Goal: Task Accomplishment & Management: Manage account settings

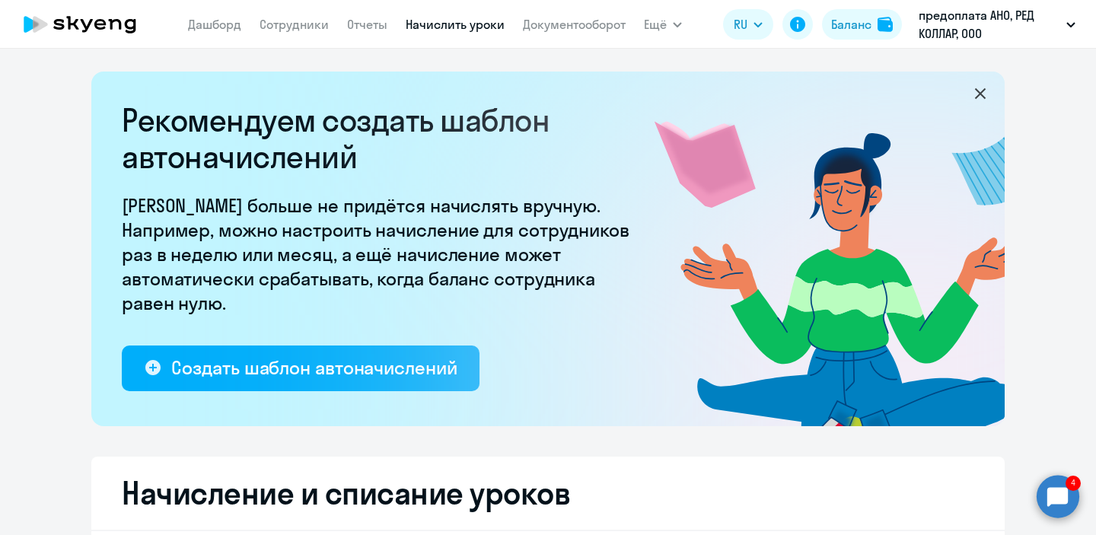
select select "10"
click at [858, 2] on app-header "[PERSON_NAME] Отчеты Начислить уроки Документооборот Ещё Все продукты Дашборд С…" at bounding box center [548, 24] width 1096 height 49
click at [856, 27] on div "Баланс" at bounding box center [851, 24] width 40 height 18
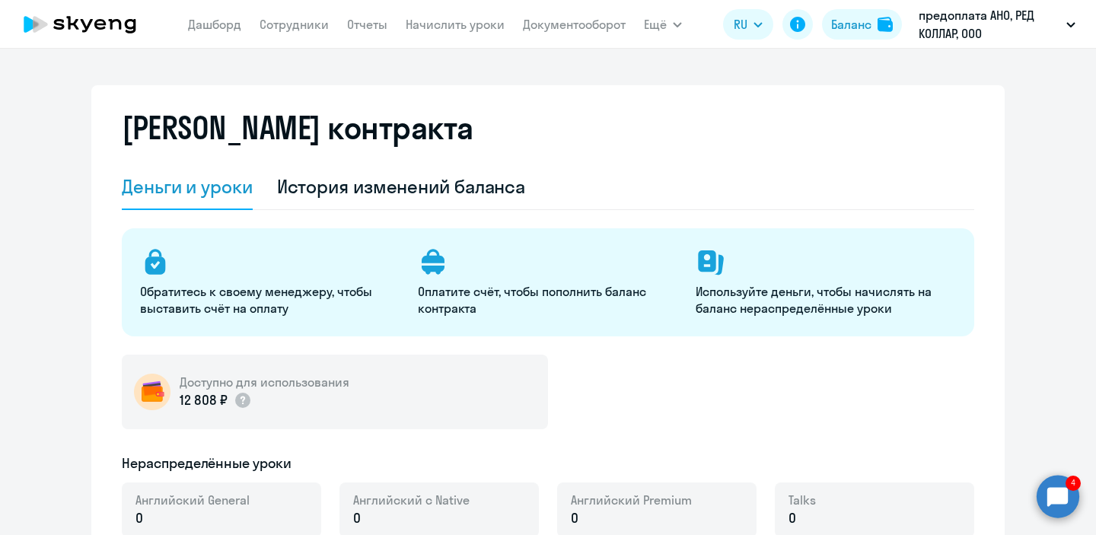
select select "english_adult_not_native_speaker"
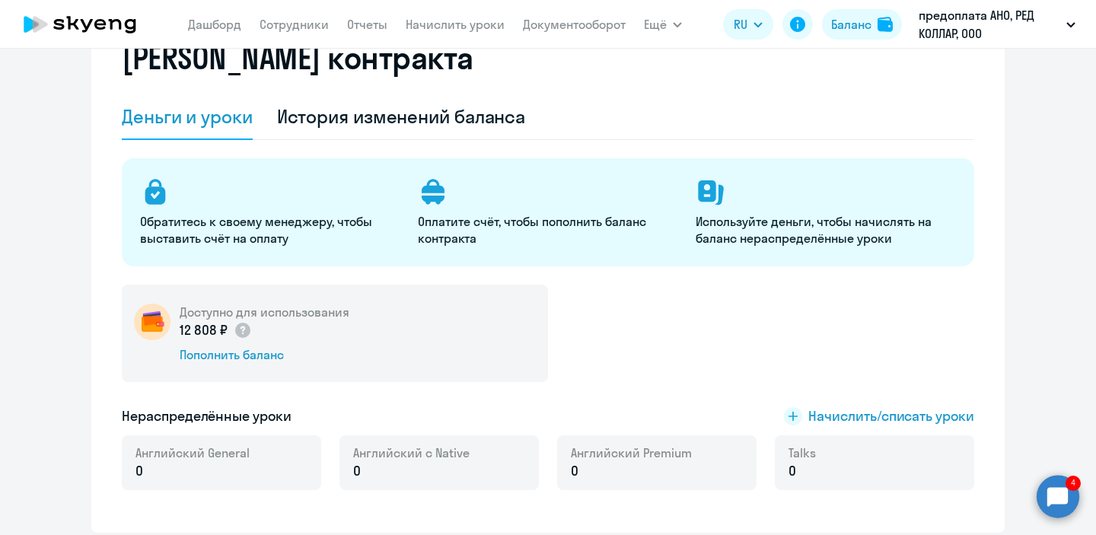
scroll to position [75, 0]
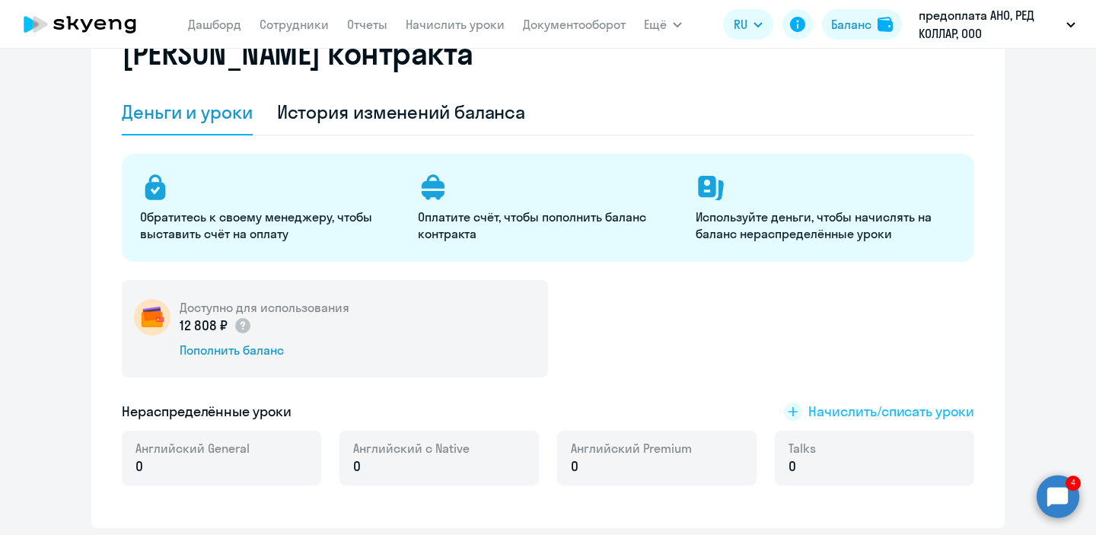
click at [805, 410] on span "Начислить/списать уроки" at bounding box center [879, 412] width 190 height 20
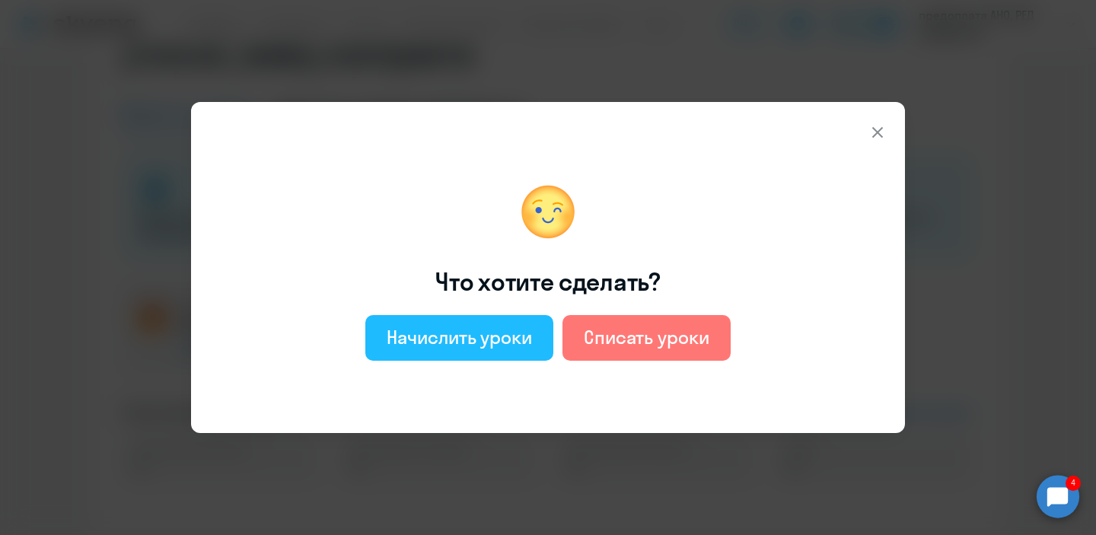
click at [528, 341] on div "Начислить уроки" at bounding box center [459, 337] width 145 height 24
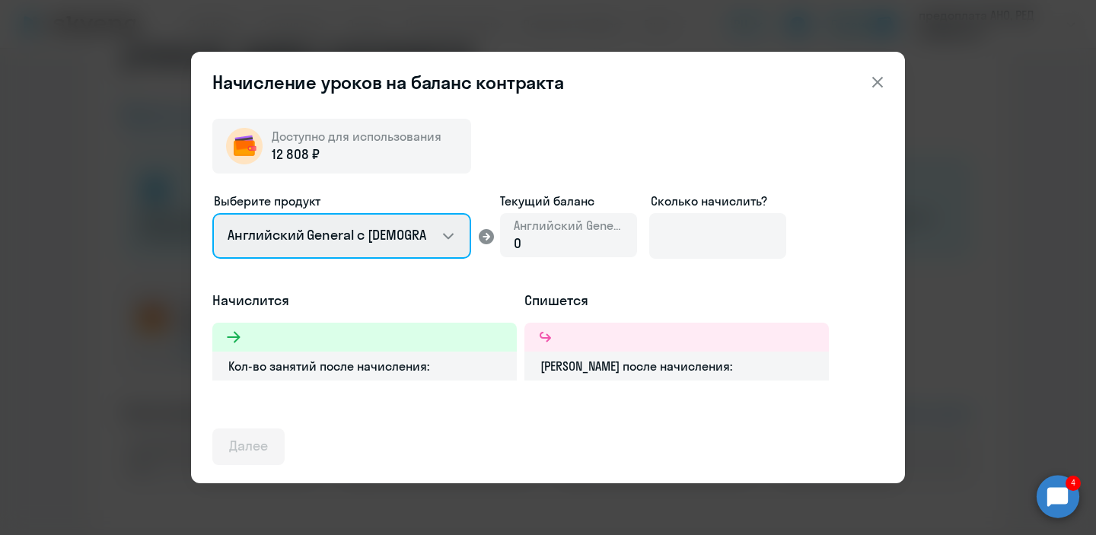
click at [395, 236] on select "Английский General с [DEMOGRAPHIC_DATA] преподавателем Английский General с [DE…" at bounding box center [341, 236] width 259 height 46
select select "english_adult_native_speaker"
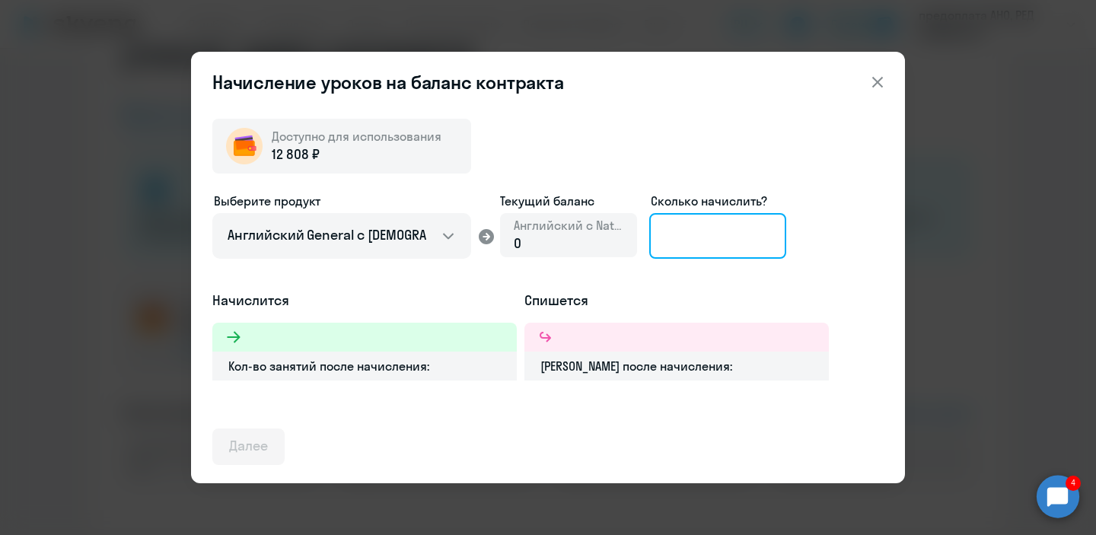
click at [742, 234] on input at bounding box center [717, 236] width 137 height 46
type input "4"
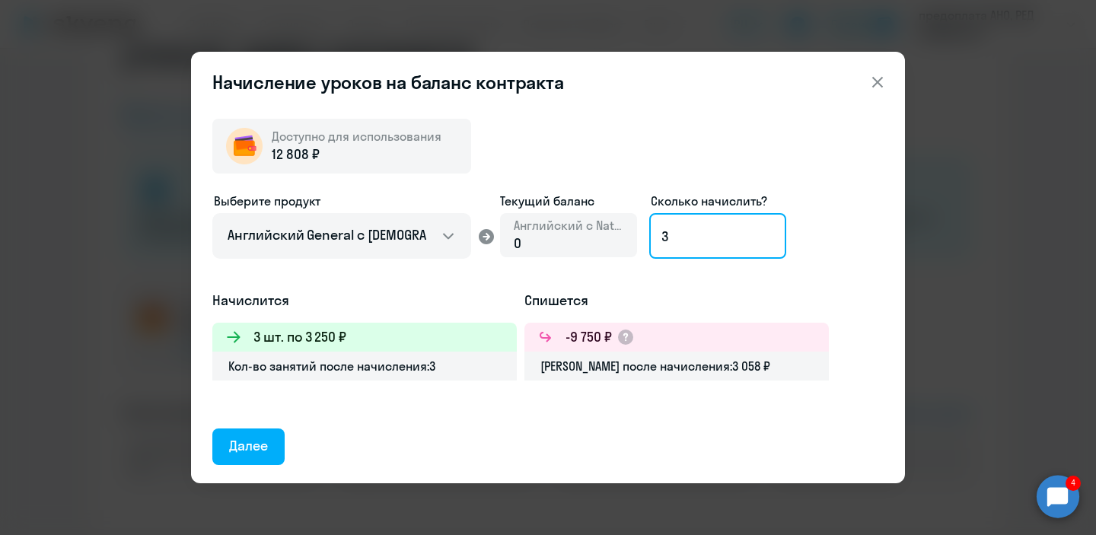
type input "3"
click at [878, 81] on icon at bounding box center [877, 82] width 11 height 11
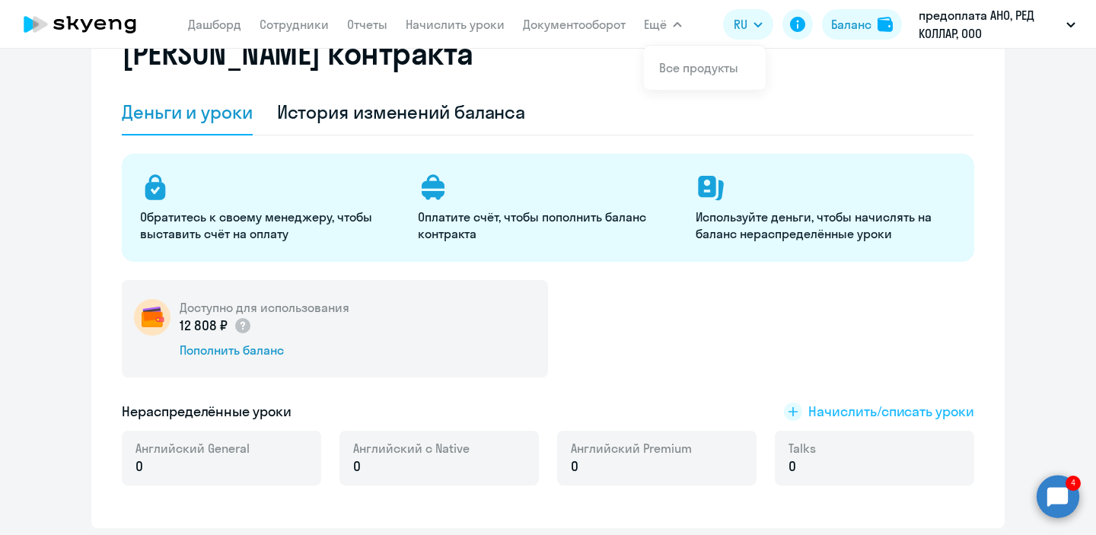
click at [850, 410] on span "Начислить/списать уроки" at bounding box center [892, 412] width 166 height 20
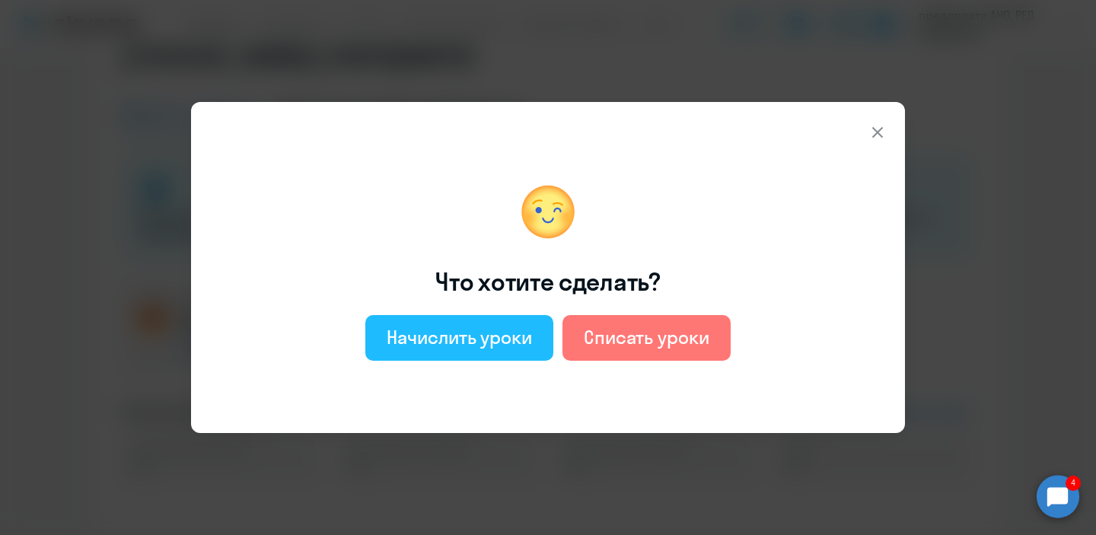
click at [473, 346] on div "Начислить уроки" at bounding box center [459, 337] width 145 height 24
select select "english_adult_not_native_speaker"
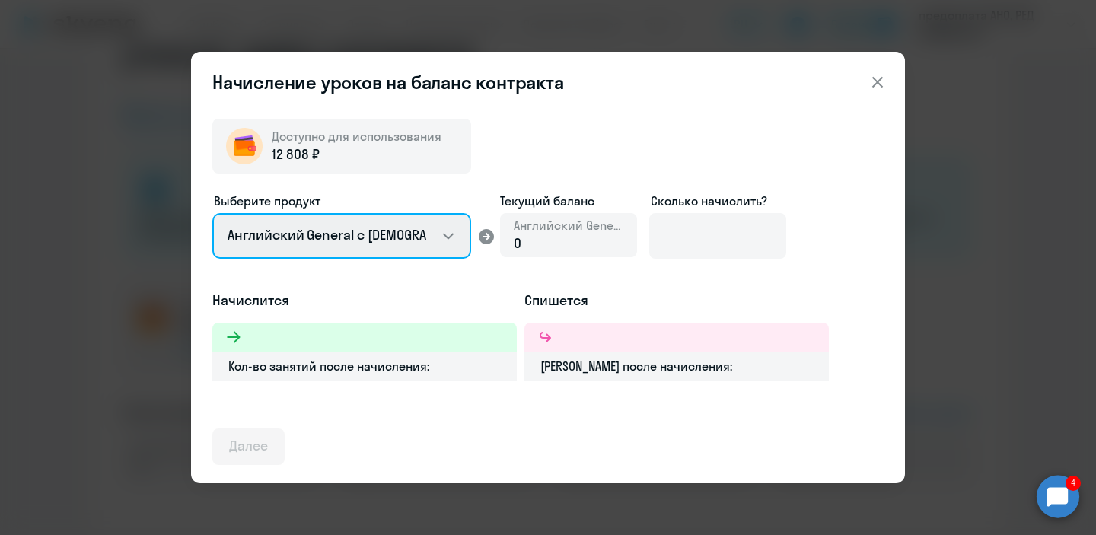
click at [450, 250] on select "Английский General с [DEMOGRAPHIC_DATA] преподавателем Английский General с [DE…" at bounding box center [341, 236] width 259 height 46
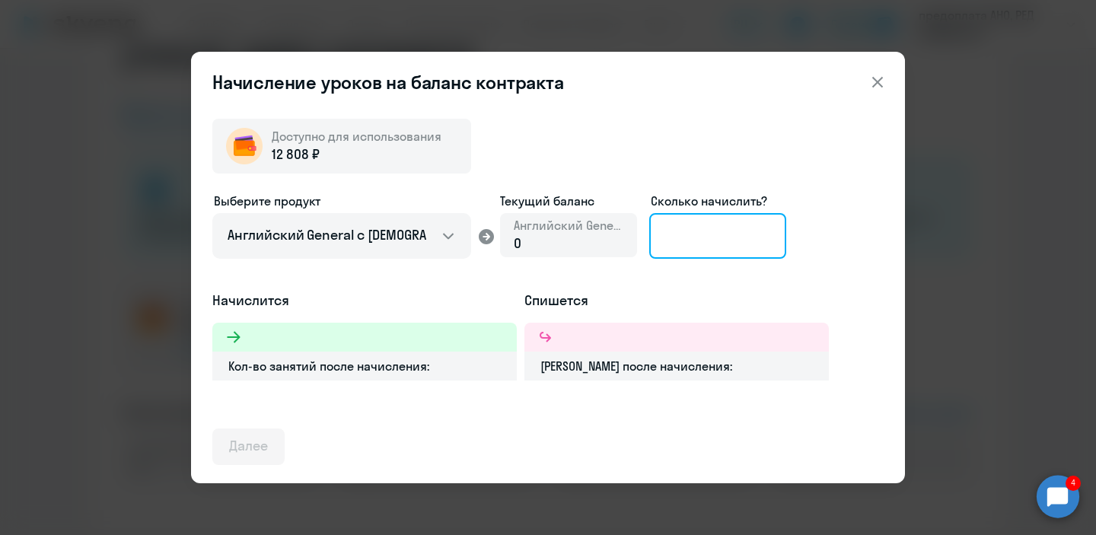
click at [707, 236] on input at bounding box center [717, 236] width 137 height 46
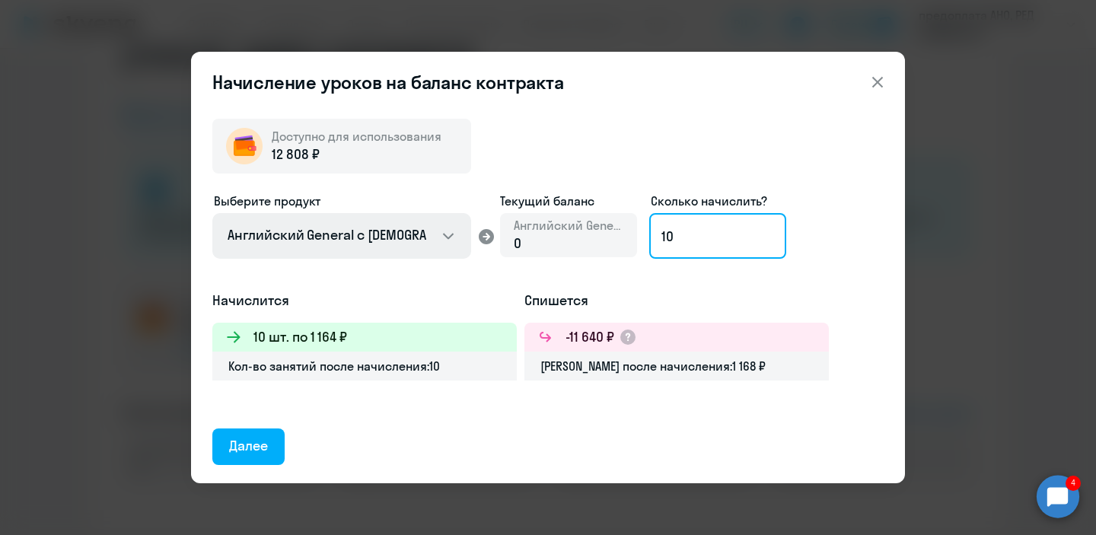
type input "10"
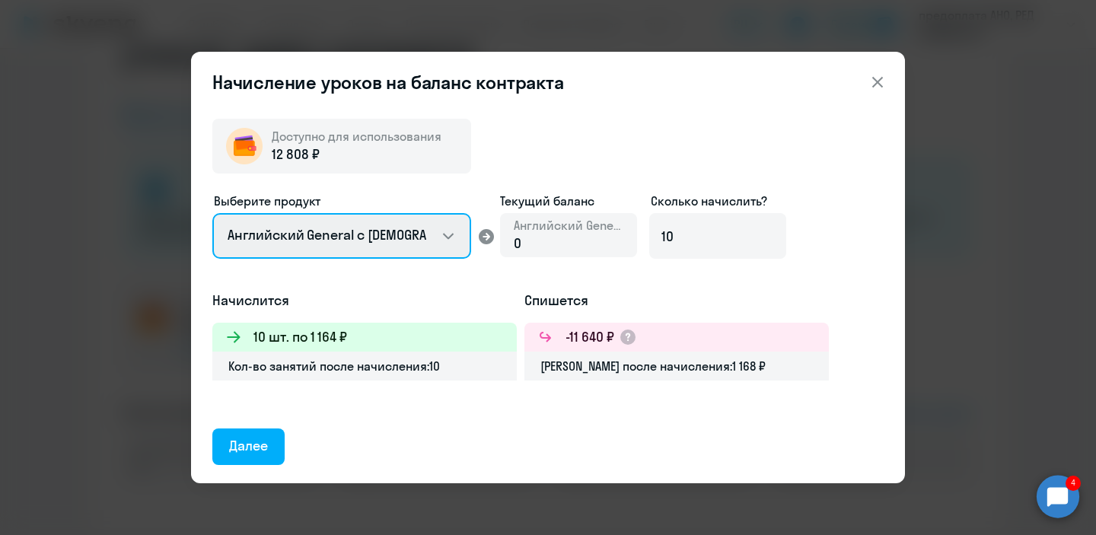
click at [413, 250] on select "Английский General с [DEMOGRAPHIC_DATA] преподавателем Английский General с [DE…" at bounding box center [341, 236] width 259 height 46
select select "english_adult_native_speaker"
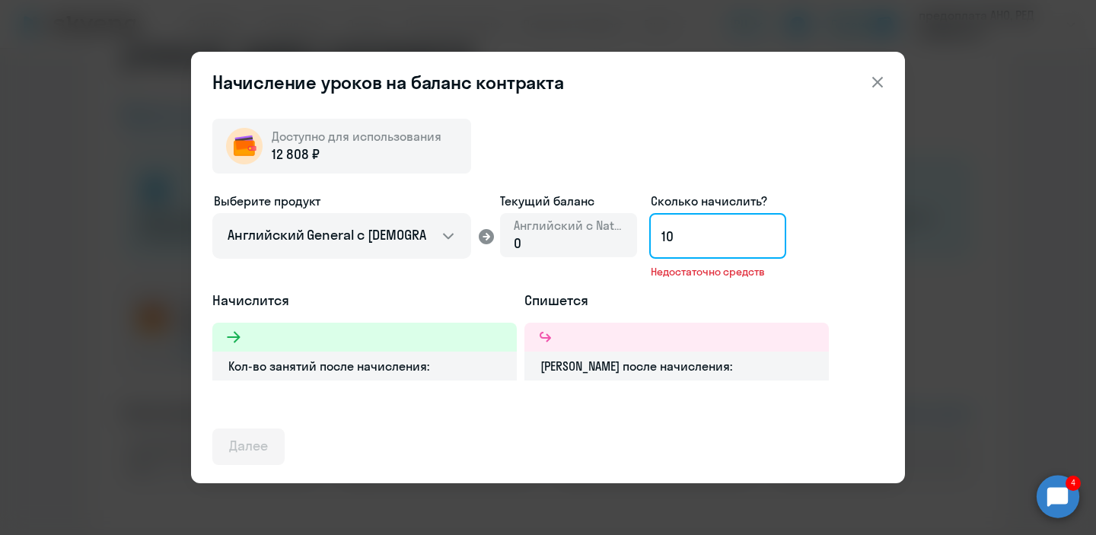
click at [690, 225] on input "10" at bounding box center [717, 236] width 137 height 46
type input "1"
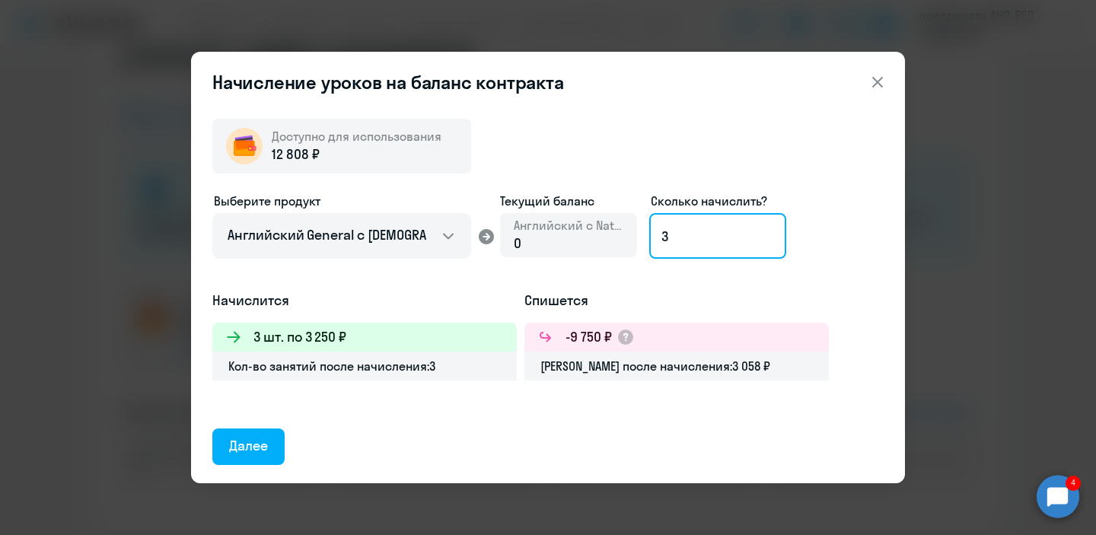
type input "3"
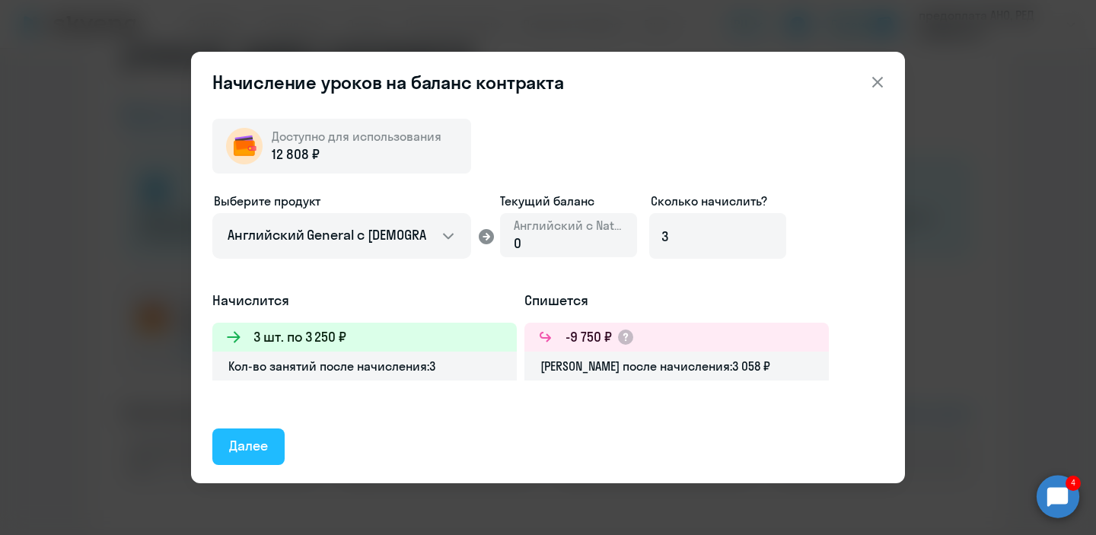
click at [259, 445] on div "Далее" at bounding box center [248, 446] width 39 height 20
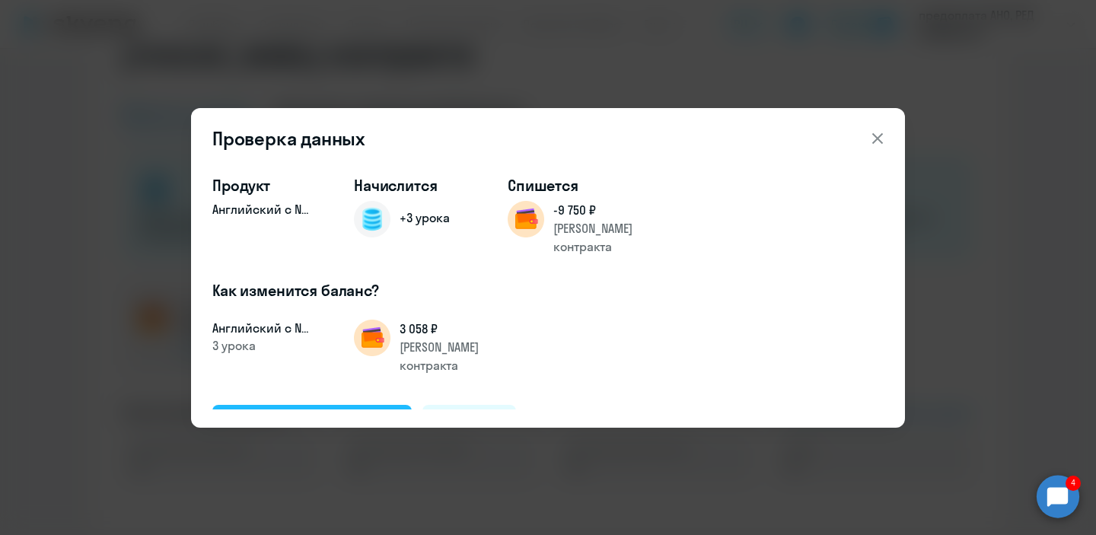
click at [364, 413] on div "Подтвердить и начислить" at bounding box center [312, 423] width 166 height 20
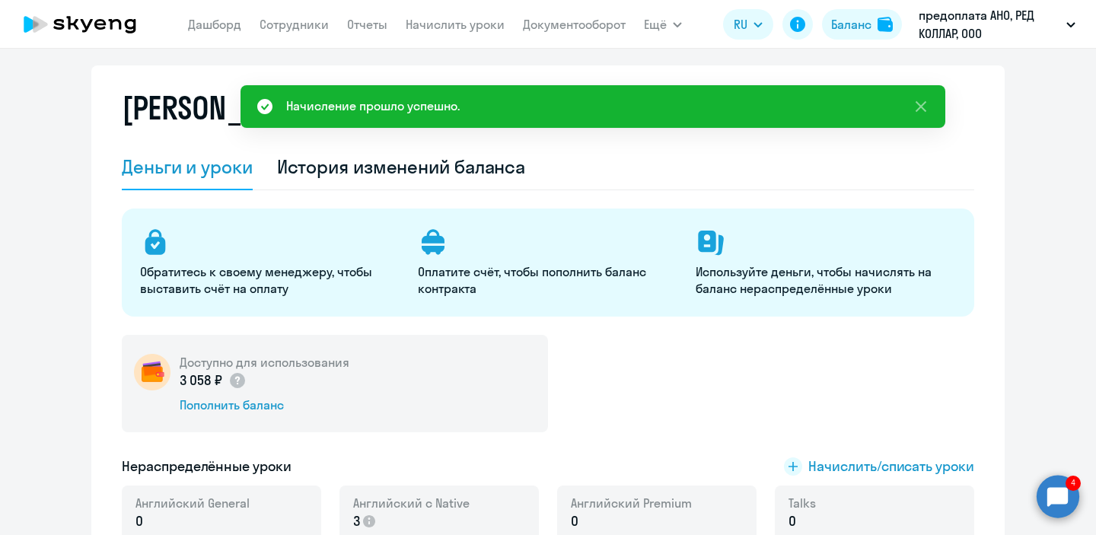
scroll to position [0, 0]
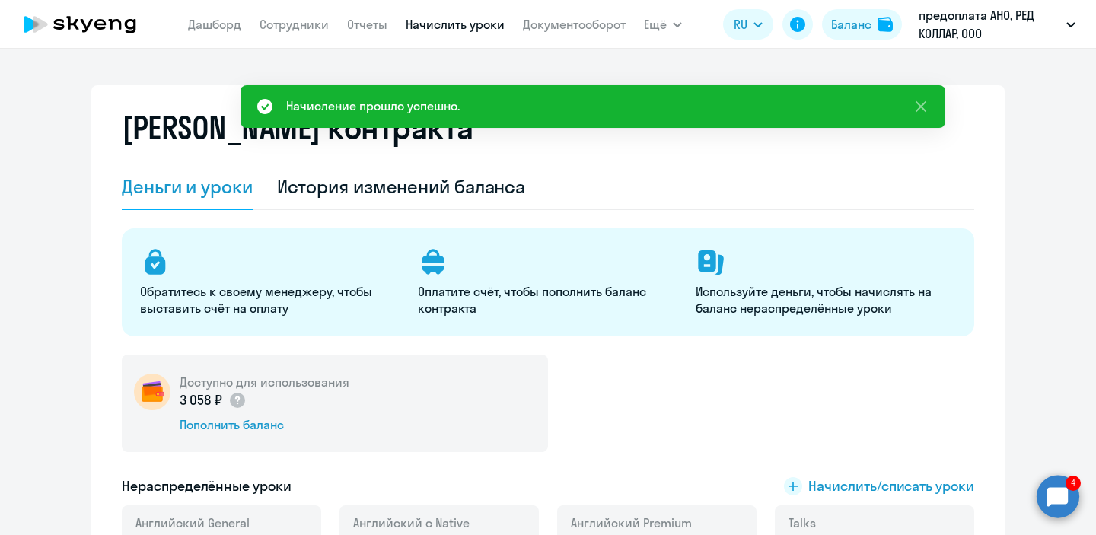
click at [476, 19] on link "Начислить уроки" at bounding box center [455, 24] width 99 height 15
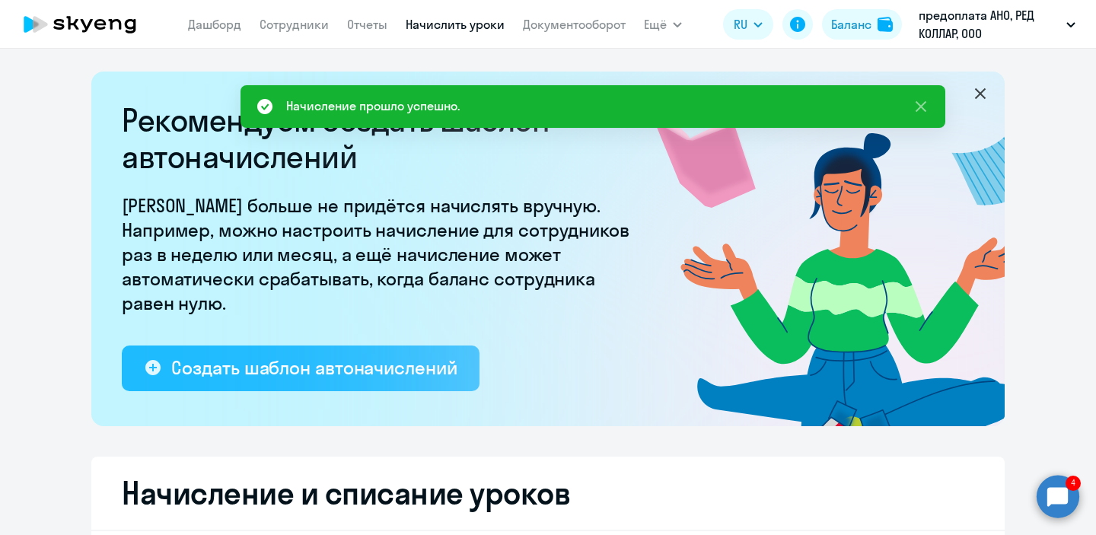
select select "10"
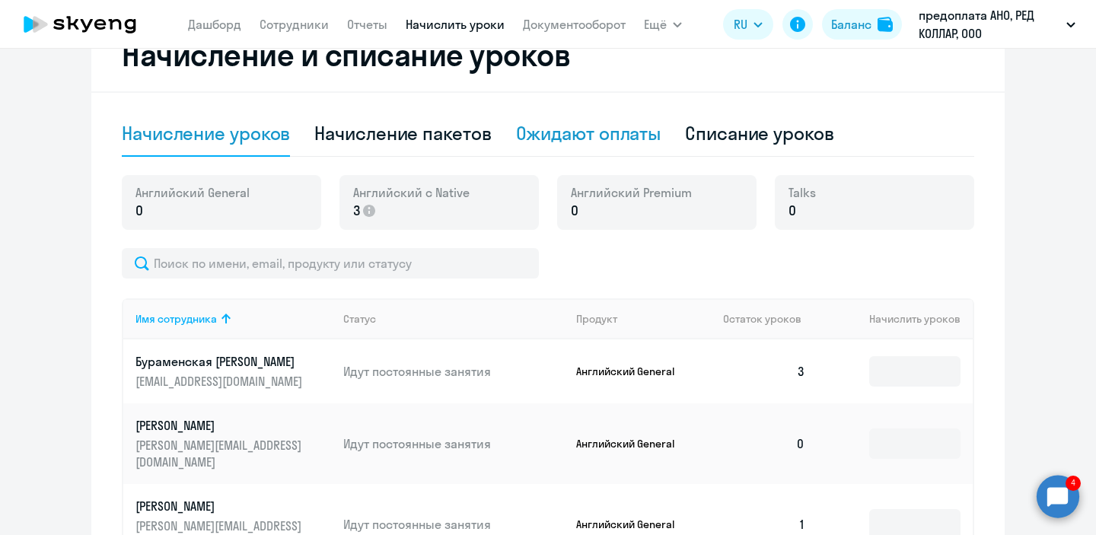
scroll to position [420, 0]
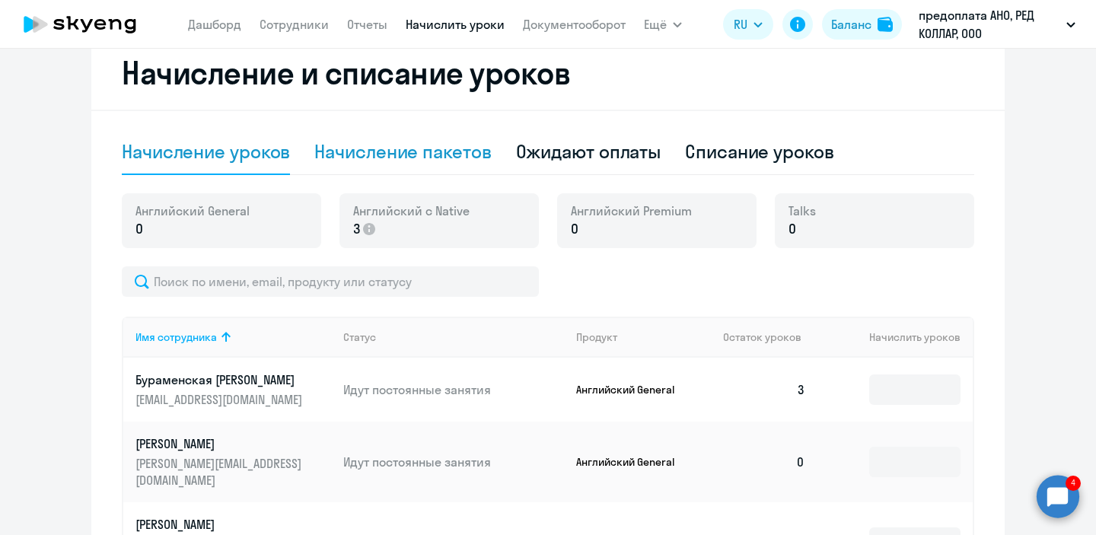
click at [453, 162] on div "Начисление пакетов" at bounding box center [402, 151] width 177 height 24
select select "10"
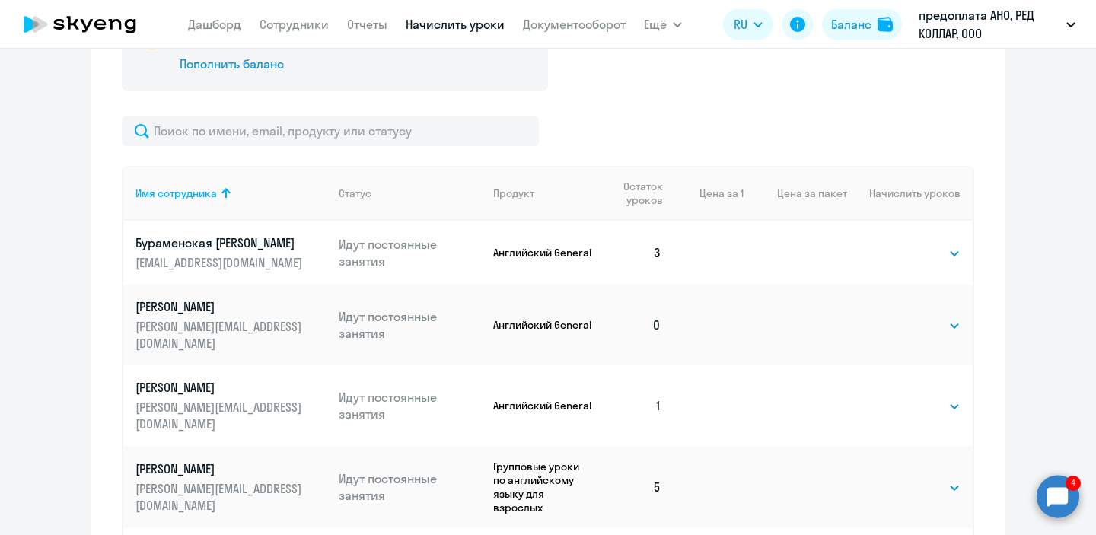
scroll to position [594, 0]
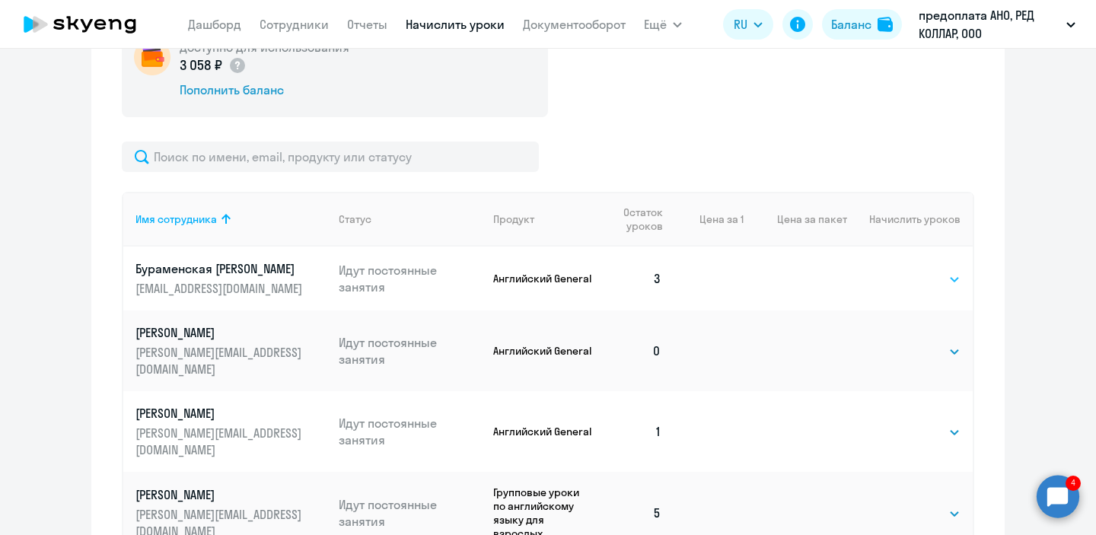
click at [933, 270] on select "Выбрать 4 8 16 32 64 96 128" at bounding box center [929, 279] width 62 height 18
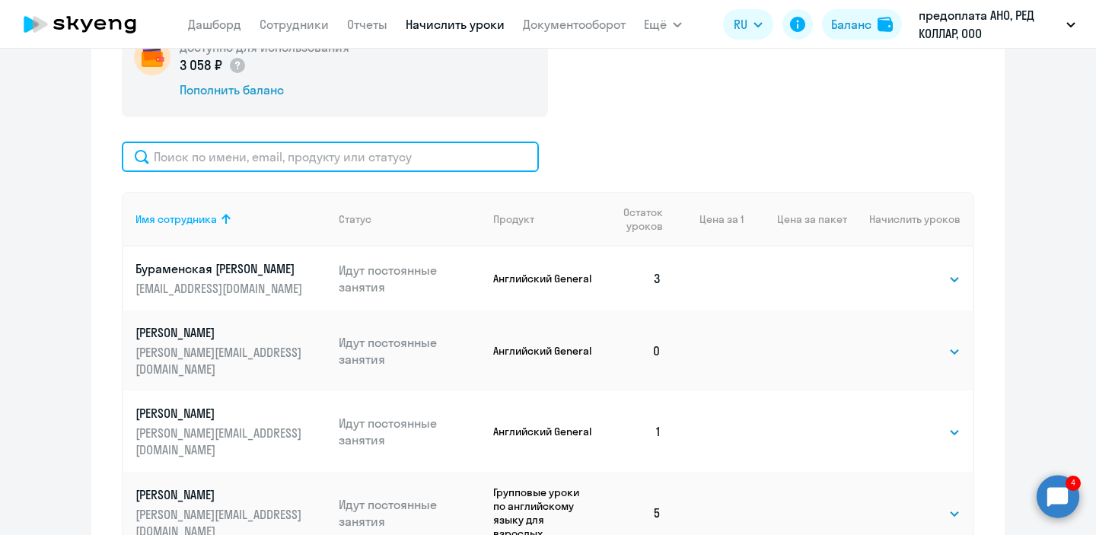
click at [350, 166] on input "text" at bounding box center [330, 157] width 417 height 30
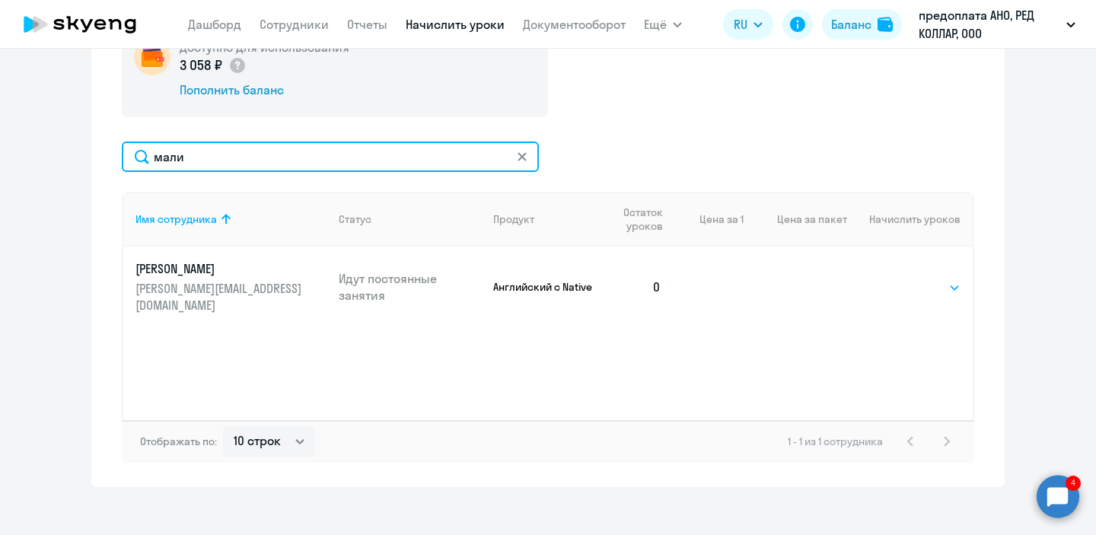
type input "мали"
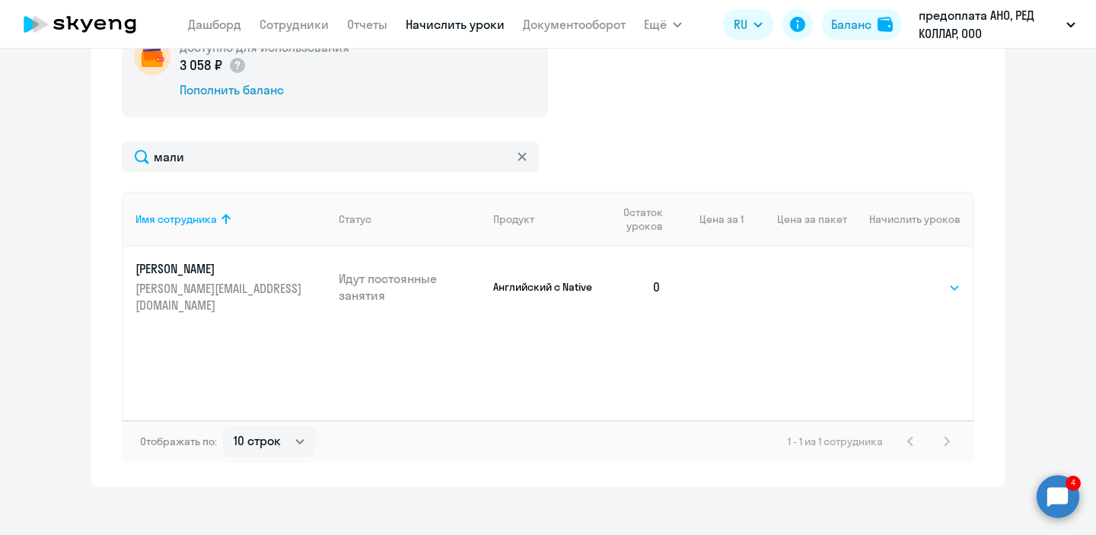
click at [908, 280] on select "Выбрать 4 8 16 32 64 96 128" at bounding box center [929, 288] width 62 height 18
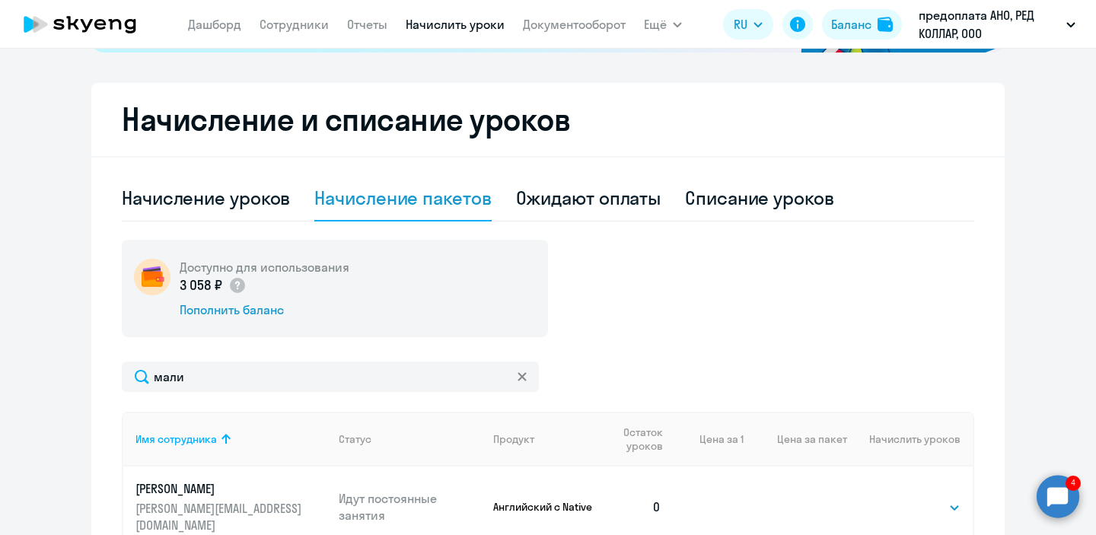
scroll to position [353, 0]
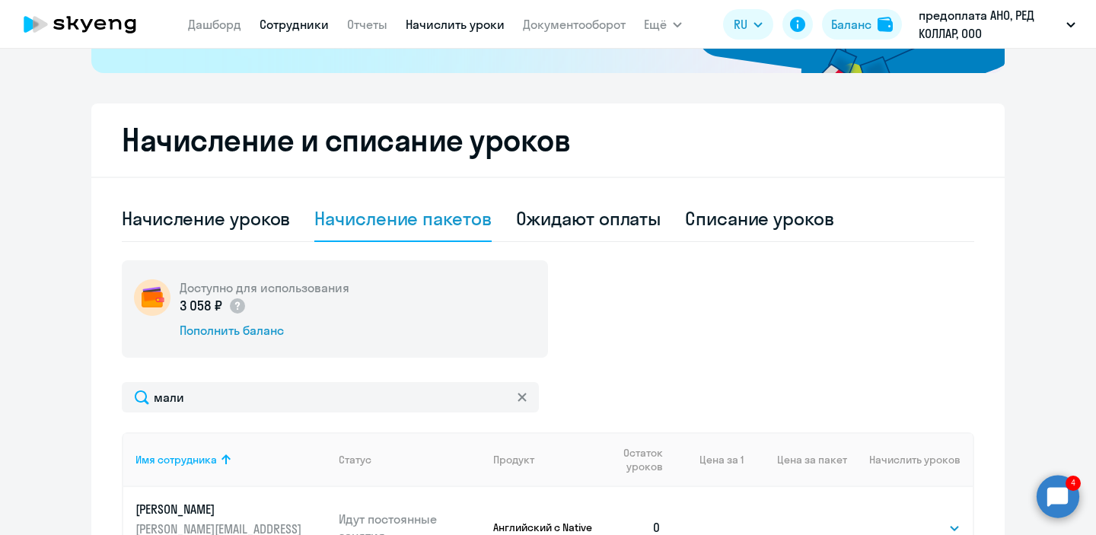
click at [264, 24] on link "Сотрудники" at bounding box center [294, 24] width 69 height 15
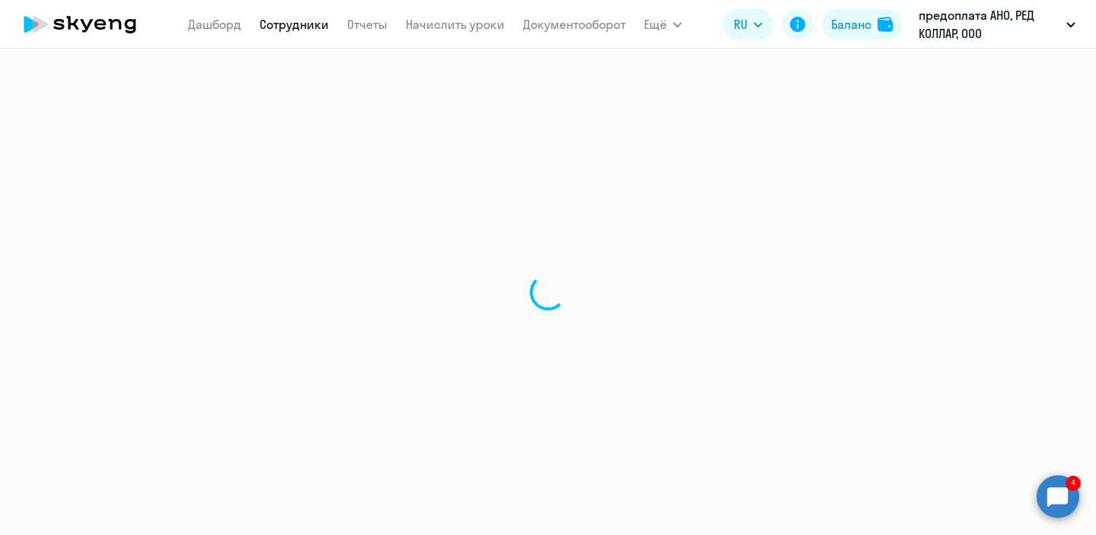
select select "30"
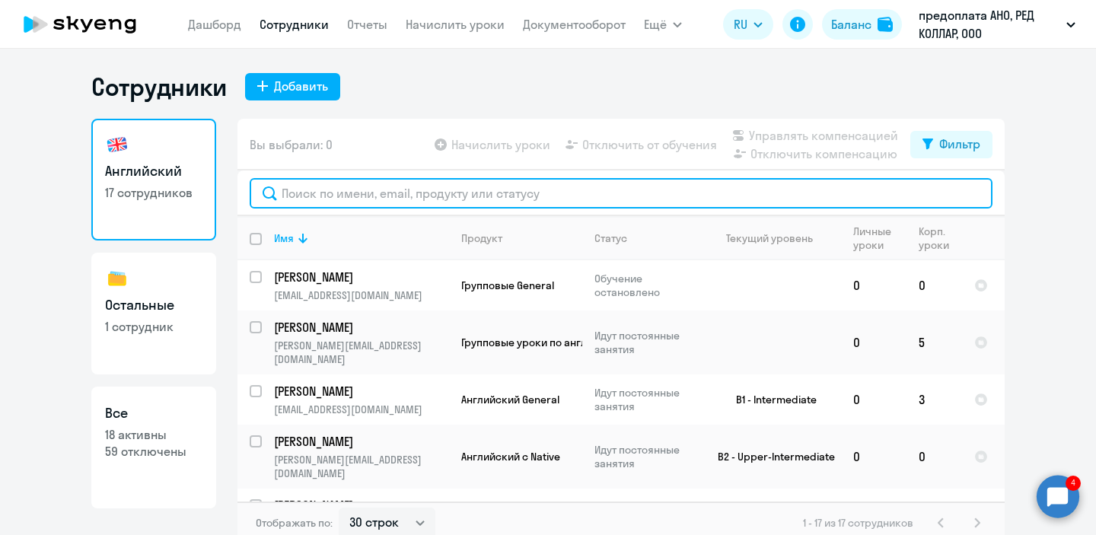
click at [428, 195] on input "text" at bounding box center [621, 193] width 743 height 30
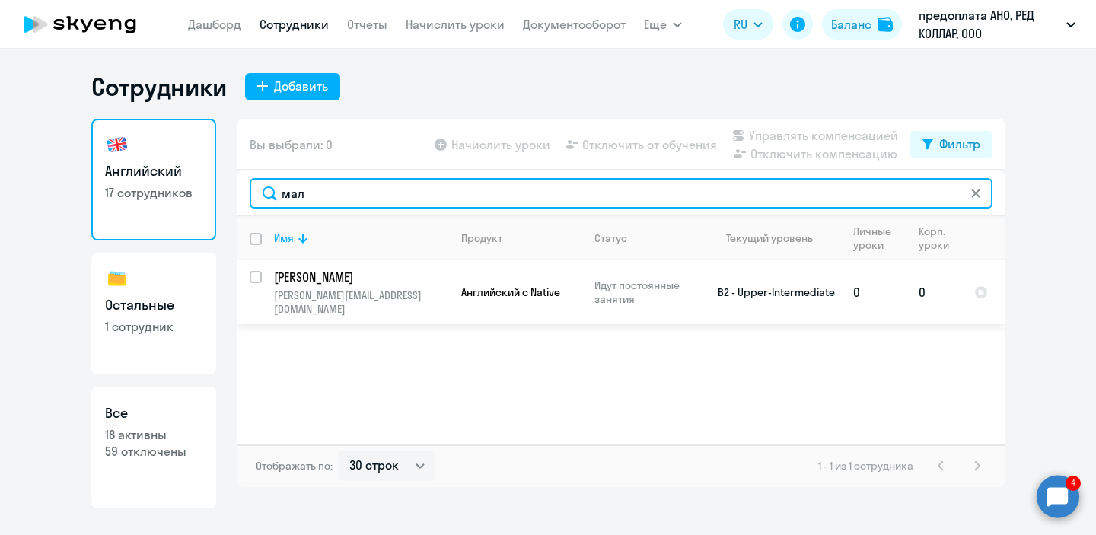
type input "мал"
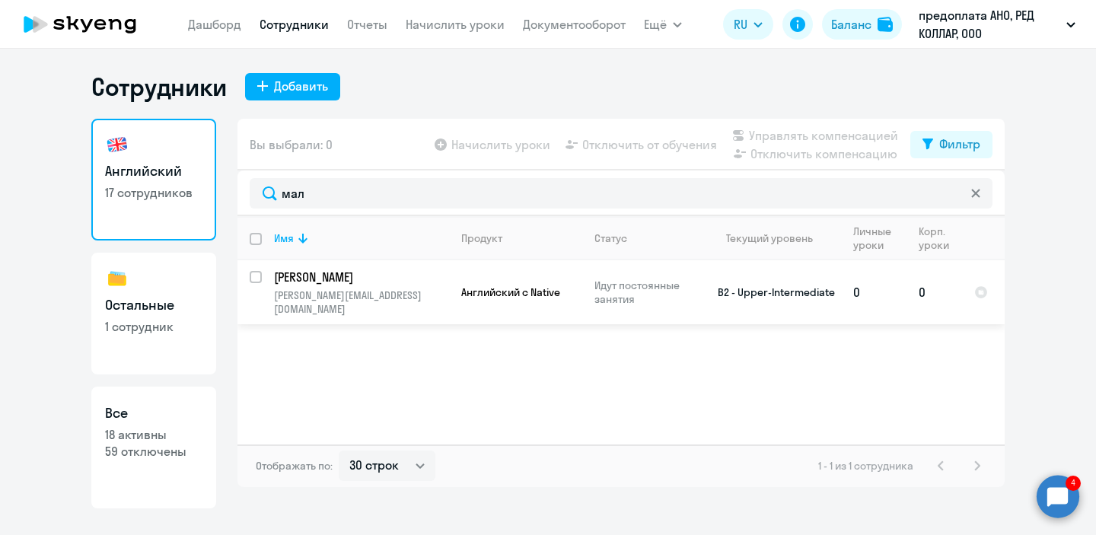
click at [388, 293] on p "[PERSON_NAME][EMAIL_ADDRESS][DOMAIN_NAME]" at bounding box center [361, 302] width 174 height 27
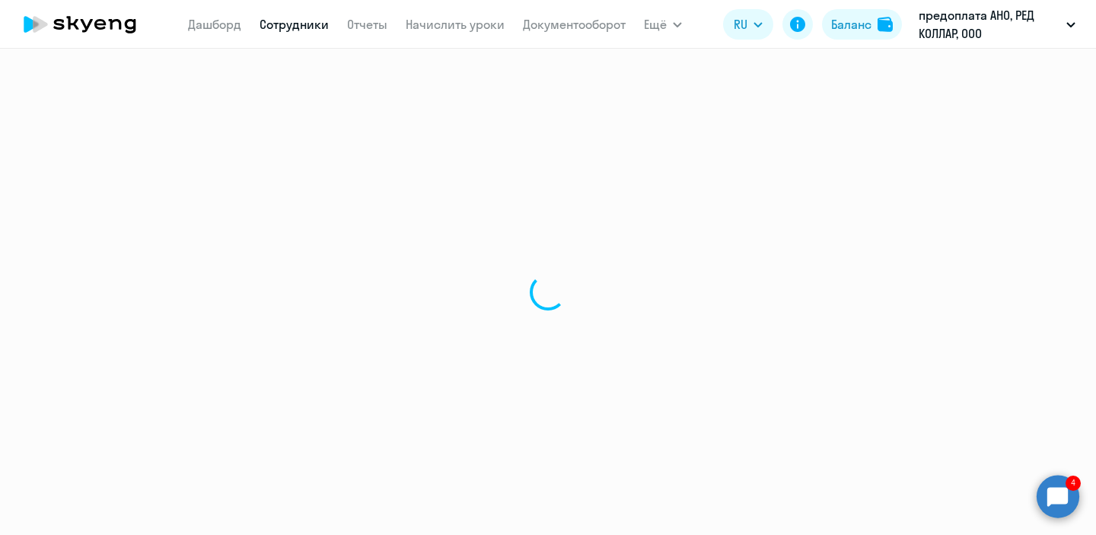
select select "english"
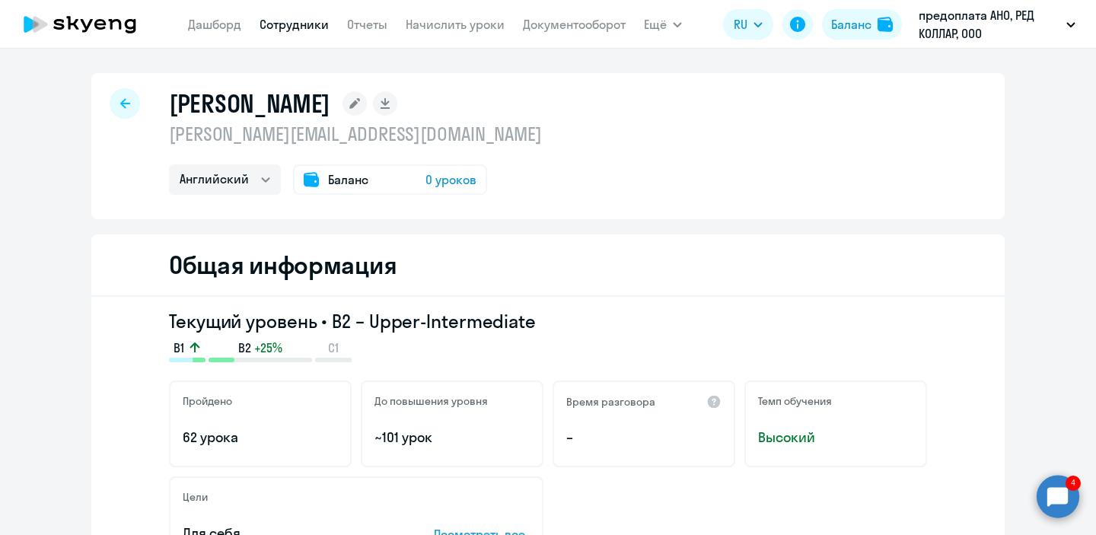
scroll to position [8, 0]
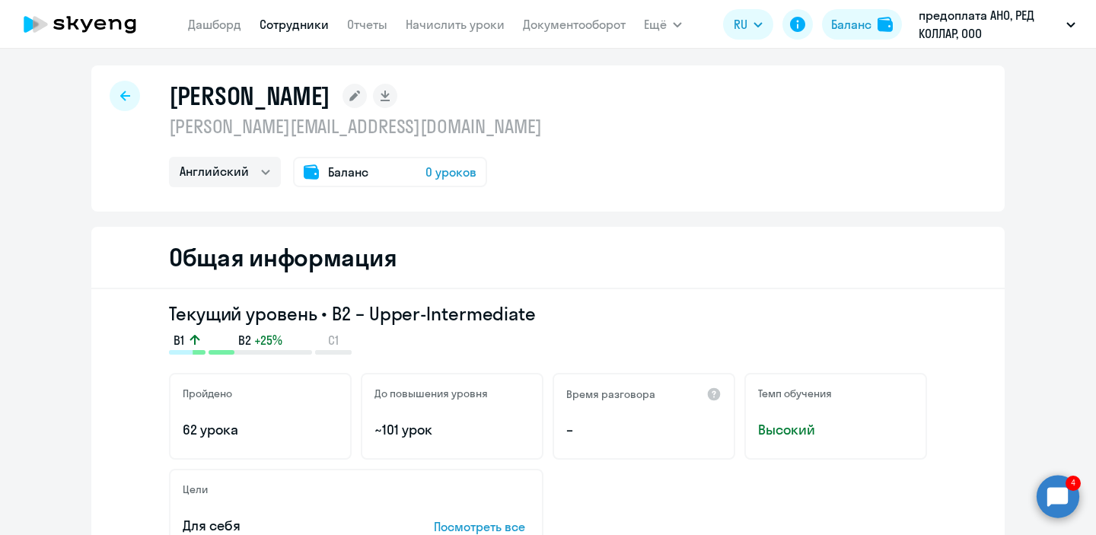
click at [473, 164] on span "0 уроков" at bounding box center [451, 172] width 51 height 18
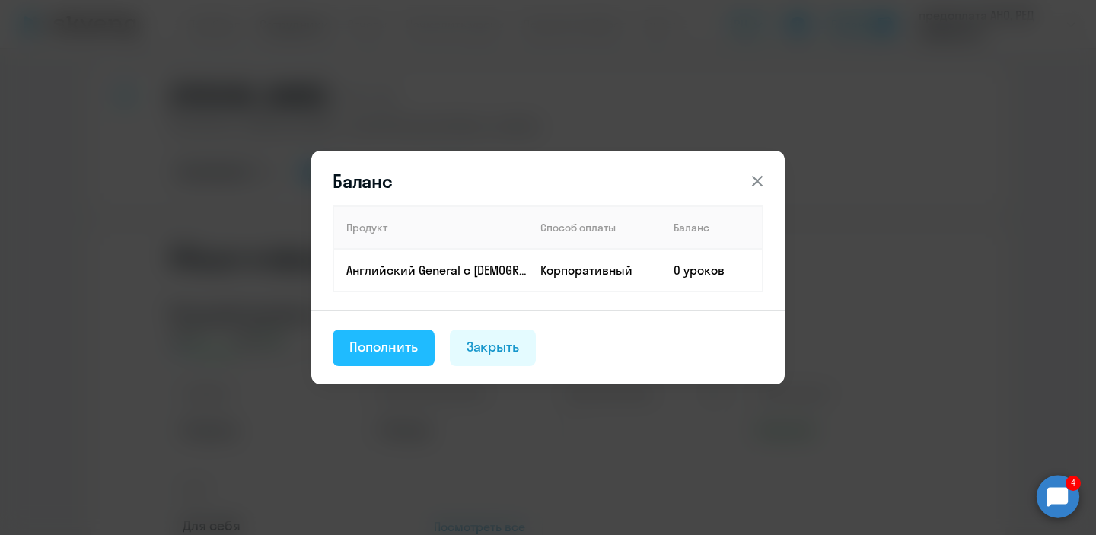
click at [402, 345] on div "Пополнить" at bounding box center [383, 347] width 69 height 20
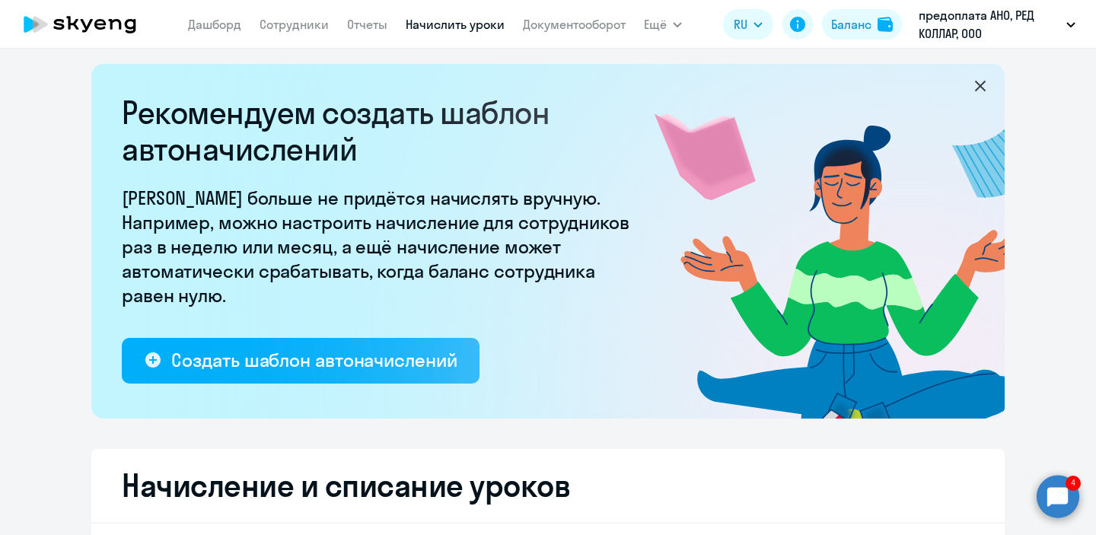
select select "10"
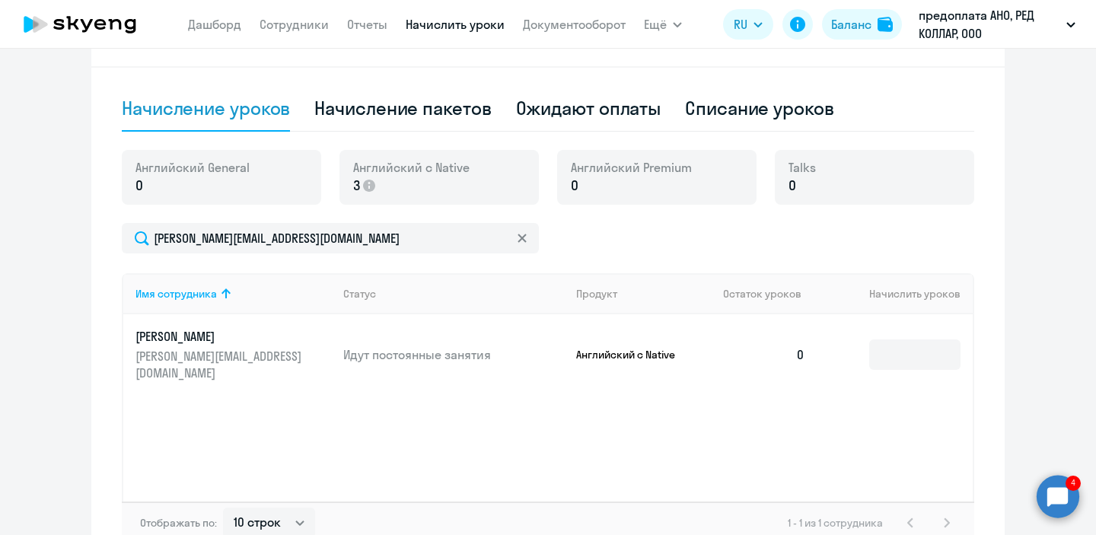
scroll to position [465, 0]
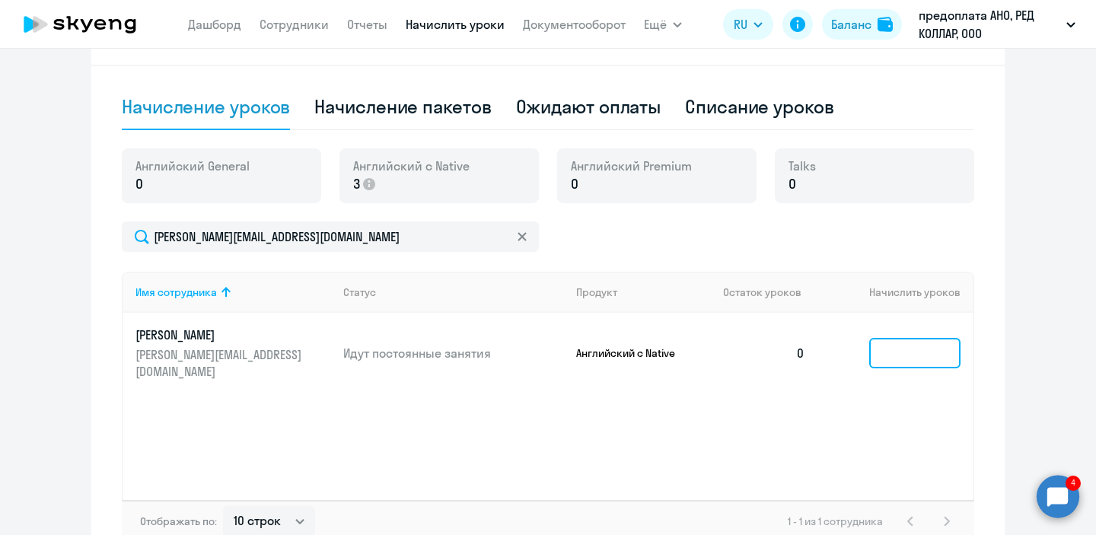
click at [912, 343] on input at bounding box center [914, 353] width 91 height 30
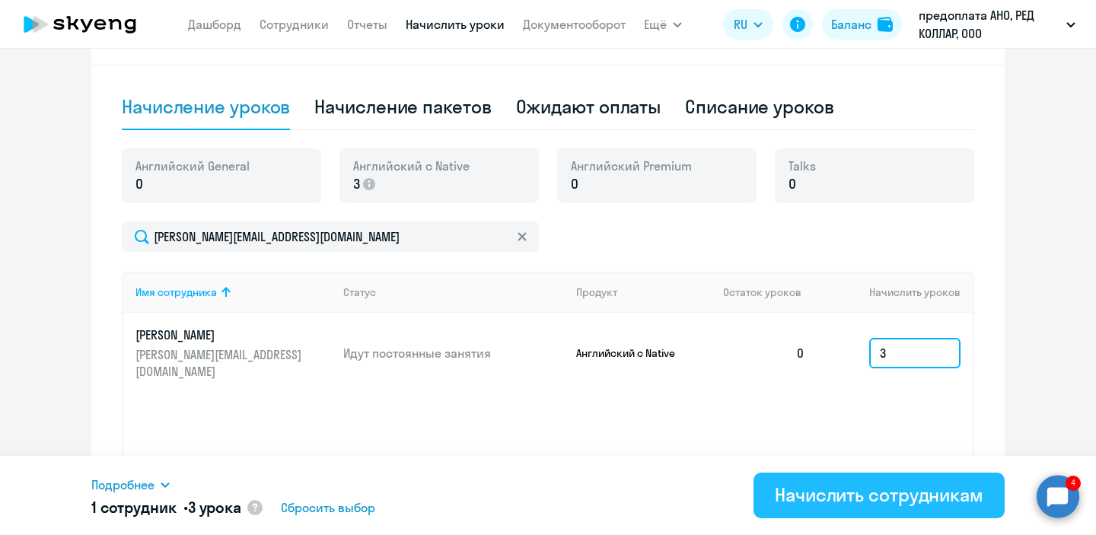
type input "3"
click at [821, 497] on div "Начислить сотрудникам" at bounding box center [879, 495] width 209 height 24
